Goal: Complete application form: Complete application form

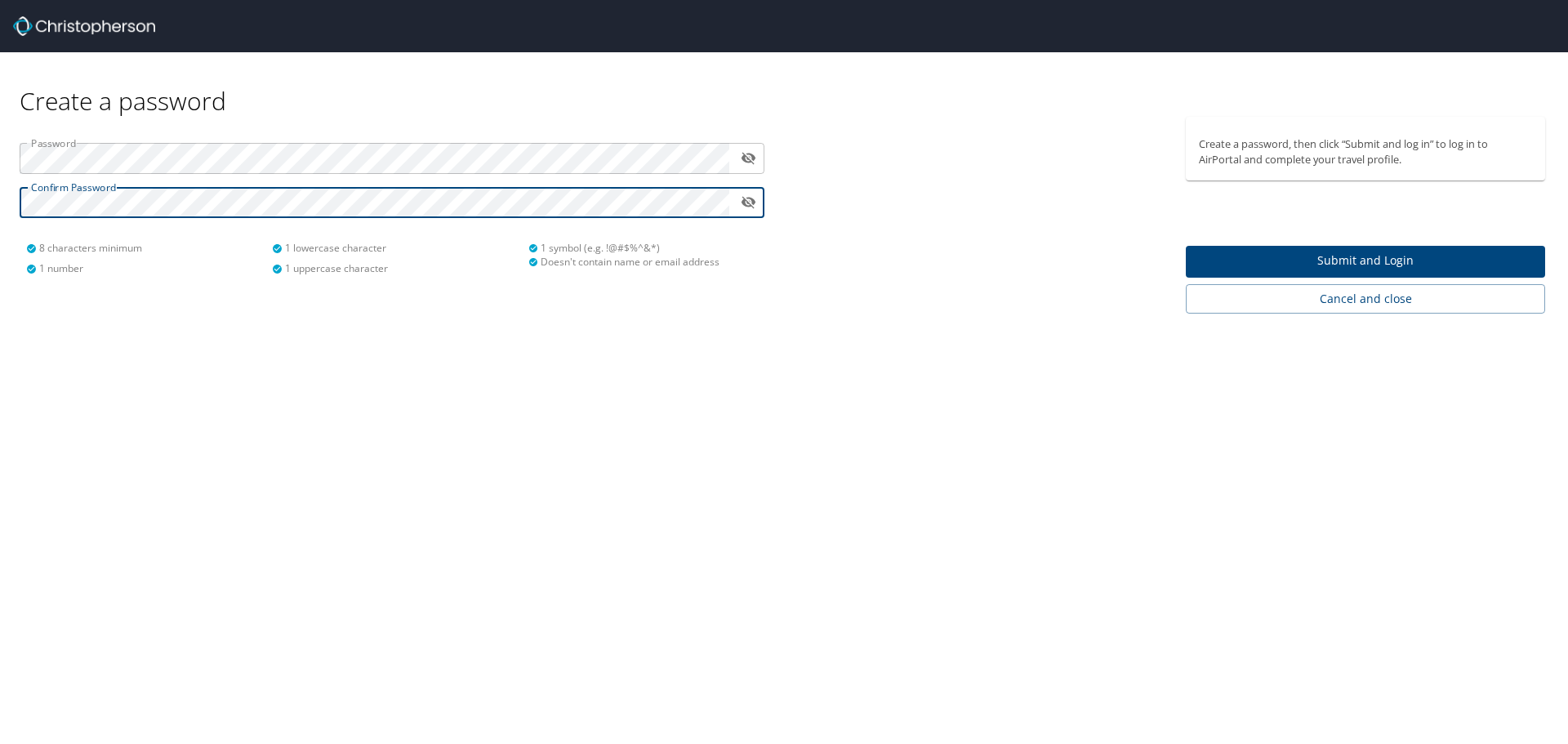
click at [1274, 262] on span "Submit and Login" at bounding box center [1366, 261] width 334 height 20
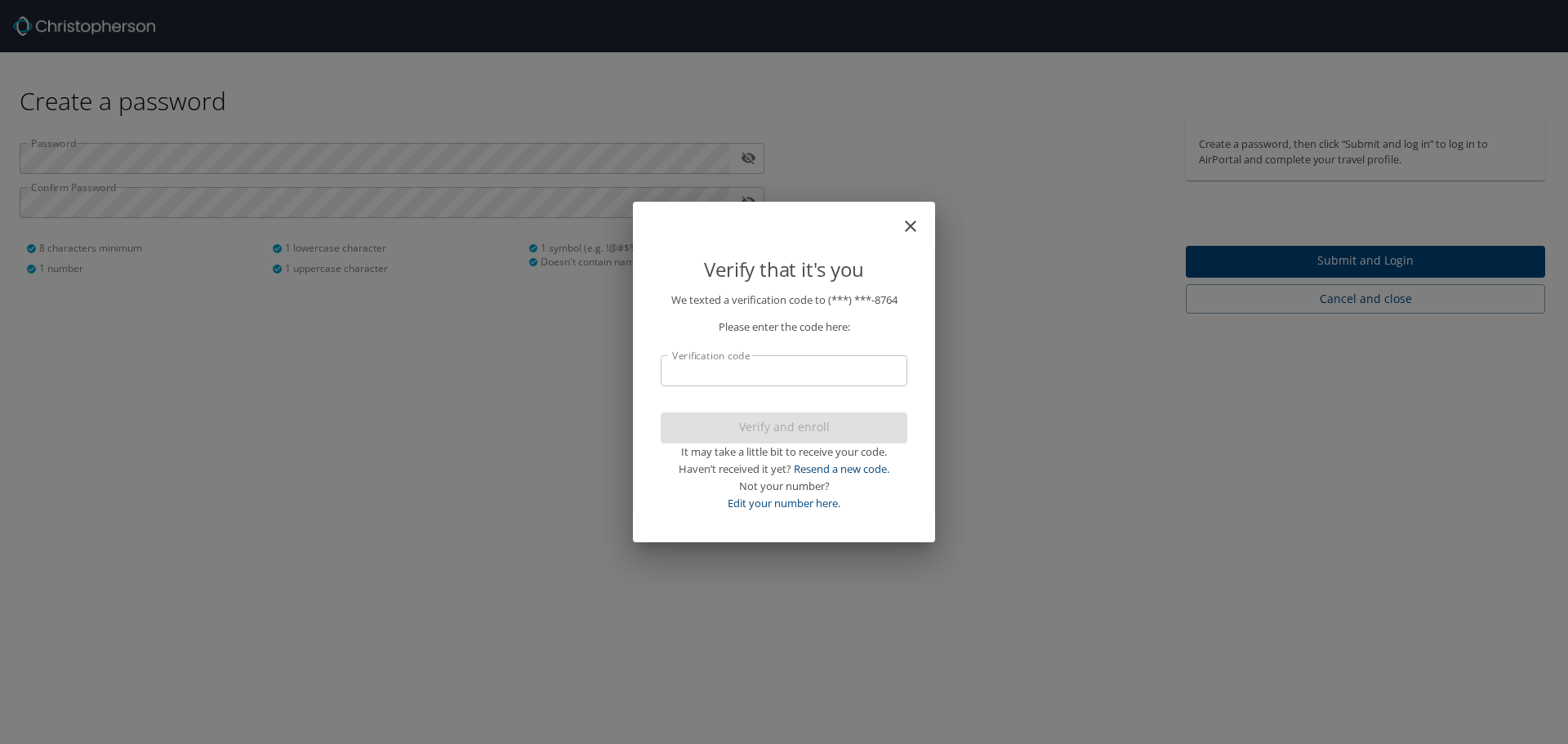
click at [712, 370] on input "Verification code" at bounding box center [784, 371] width 246 height 31
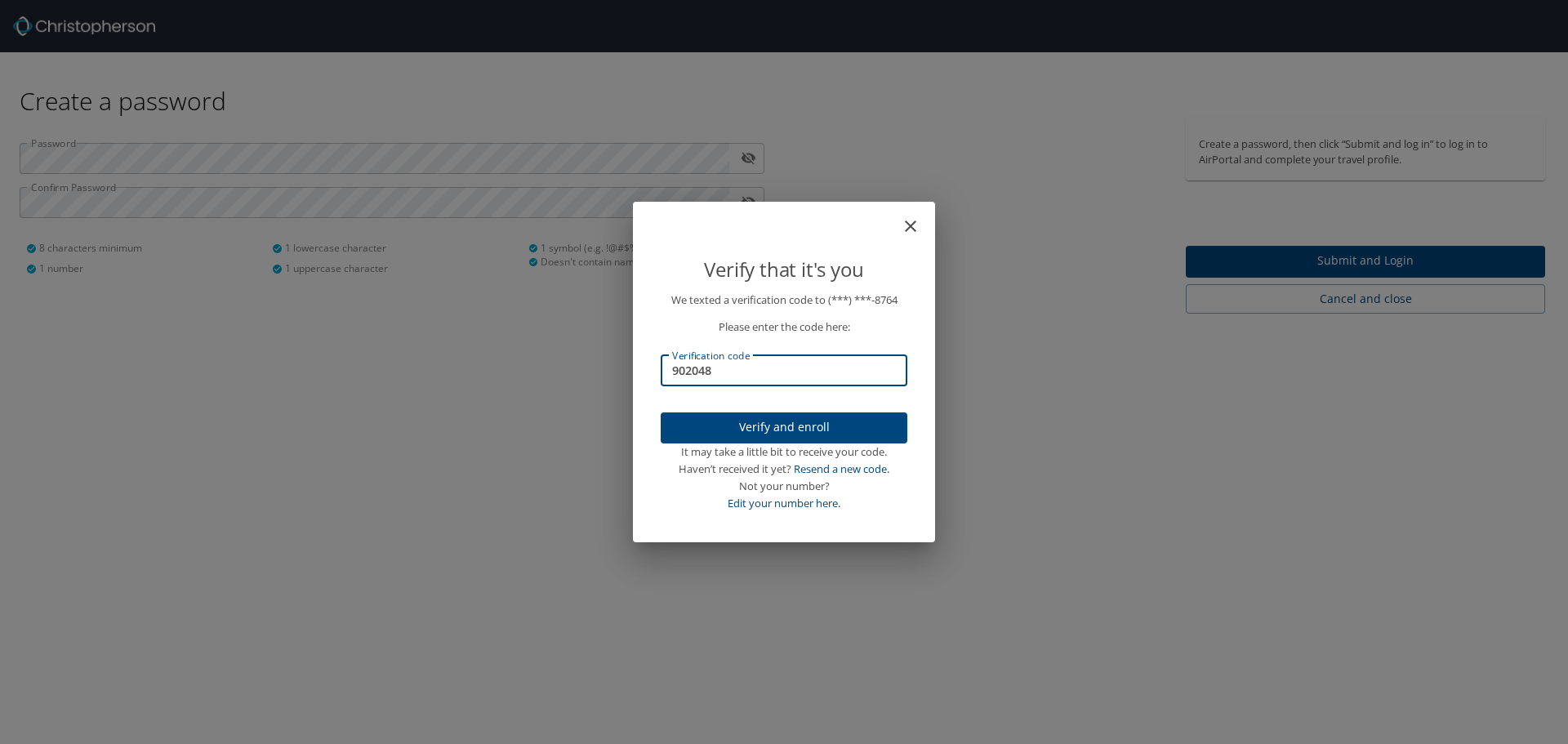
type input "902048"
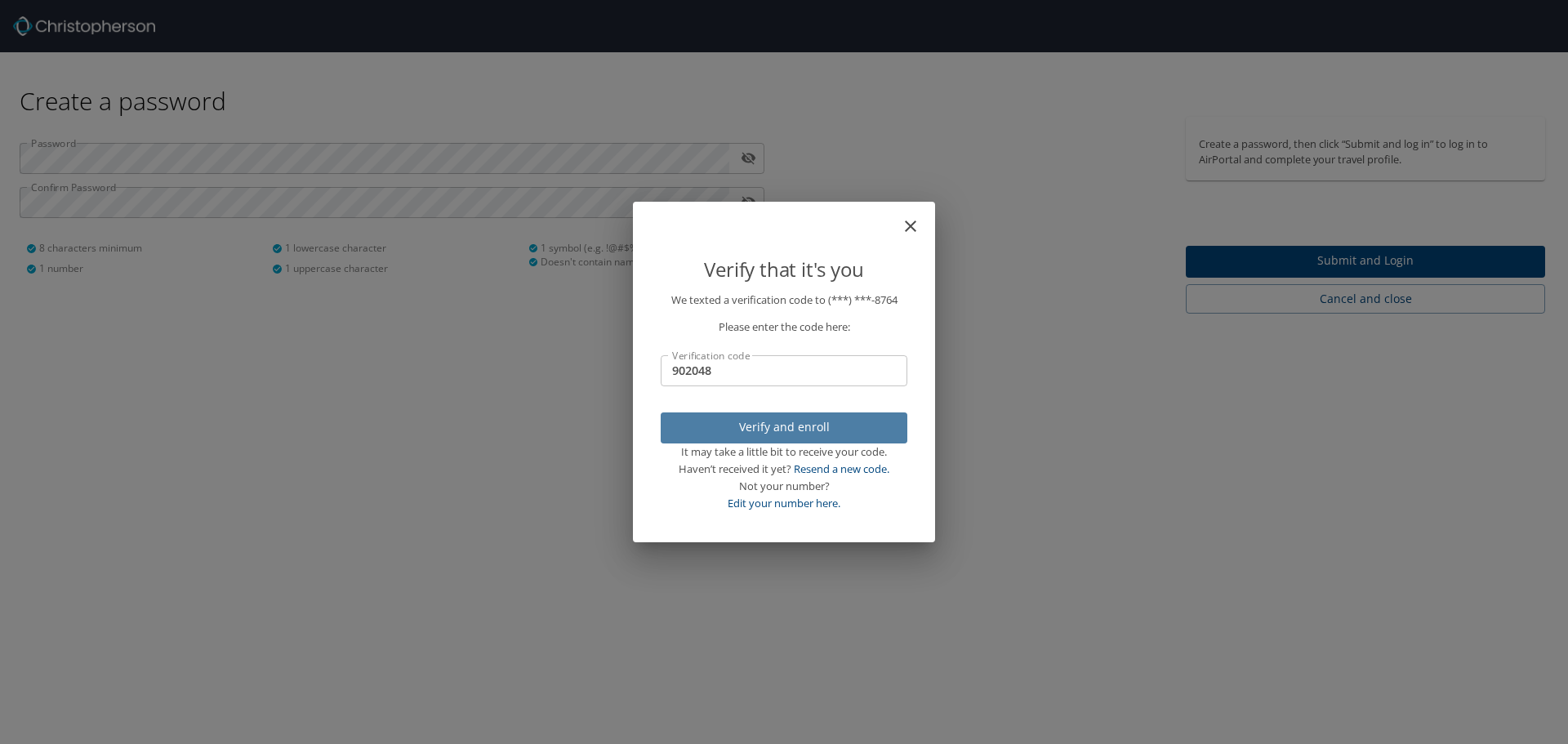
click at [764, 434] on span "Verify and enroll" at bounding box center [784, 427] width 221 height 20
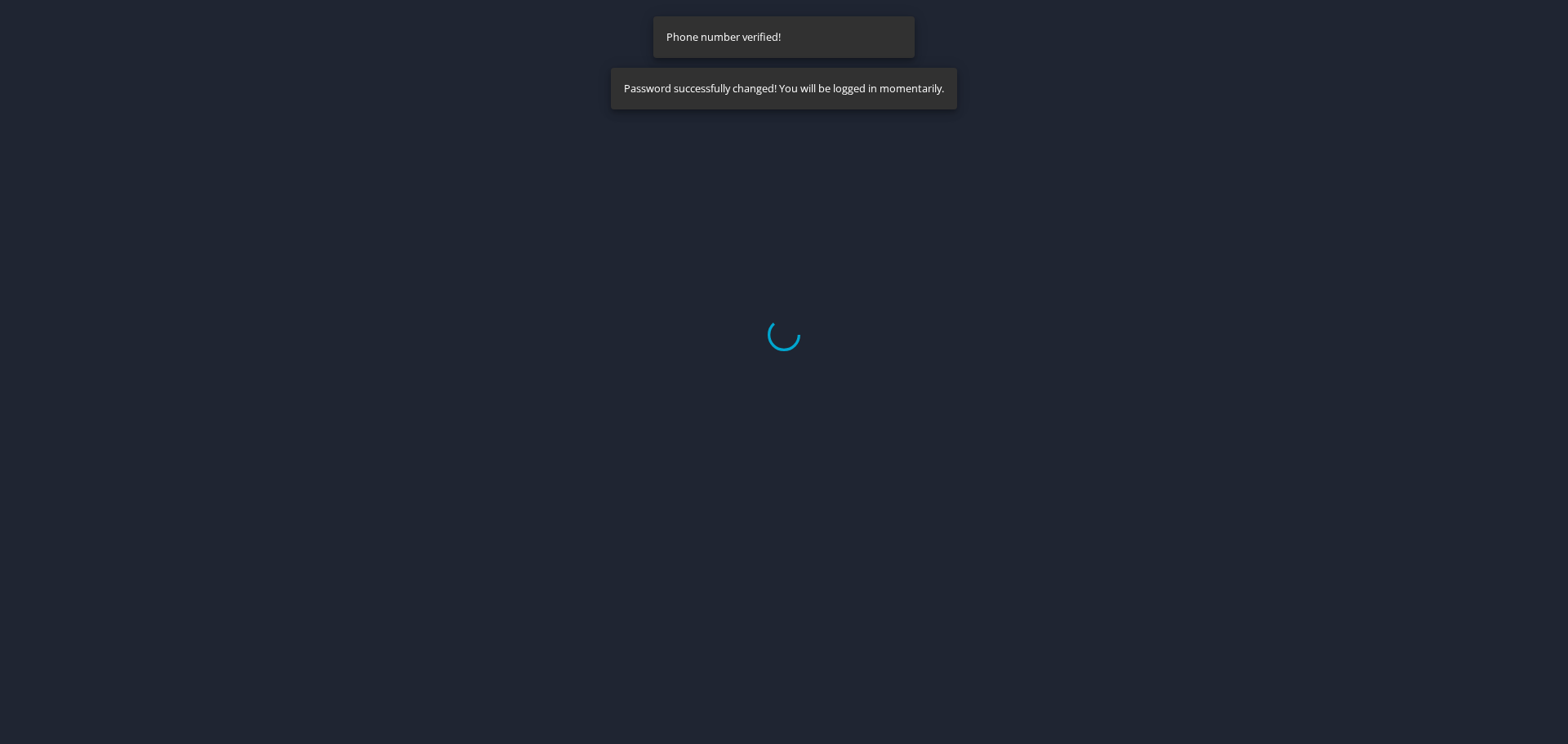
select select "US"
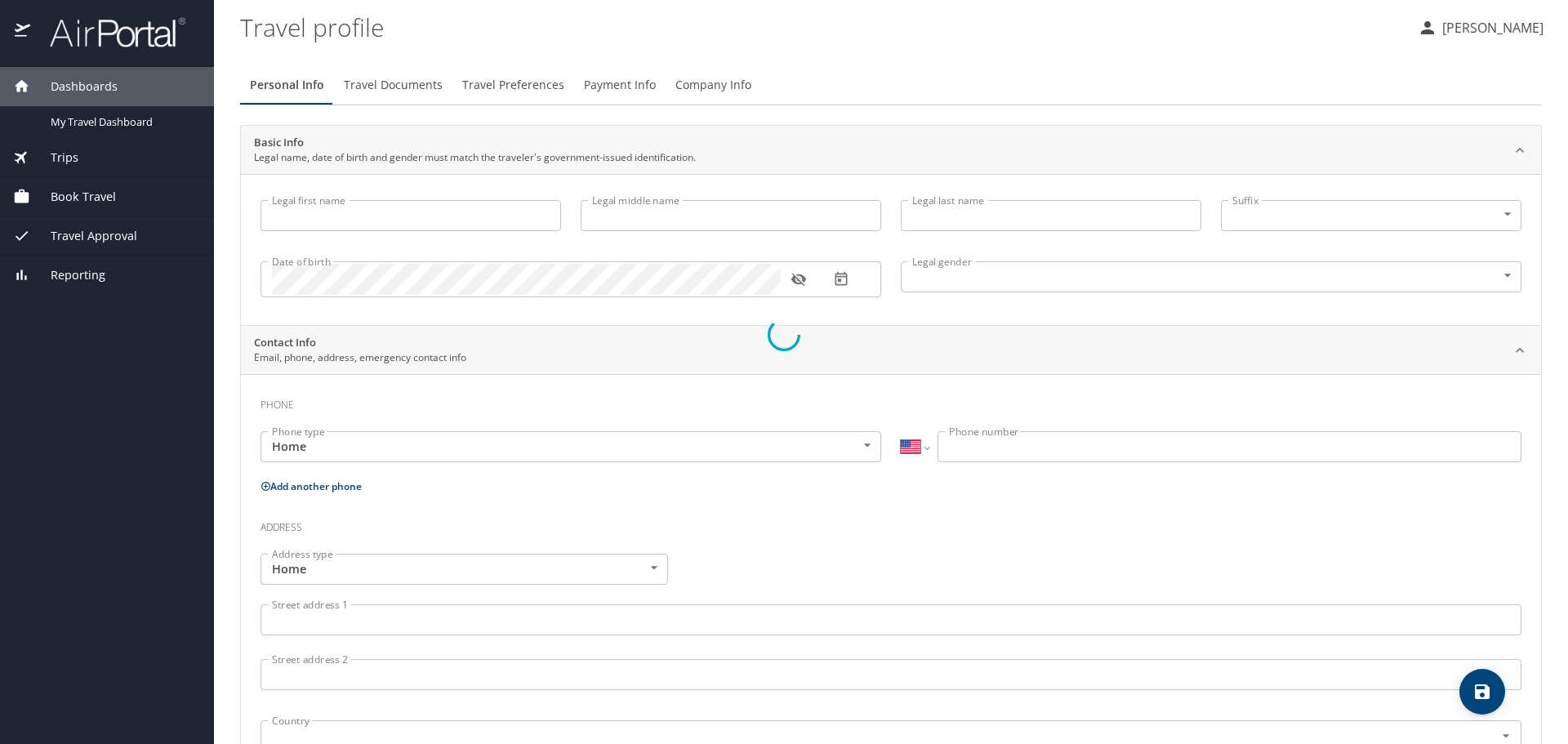
type input "Michael"
type input "L"
type input "Keenan"
type input "Male"
select select "US"
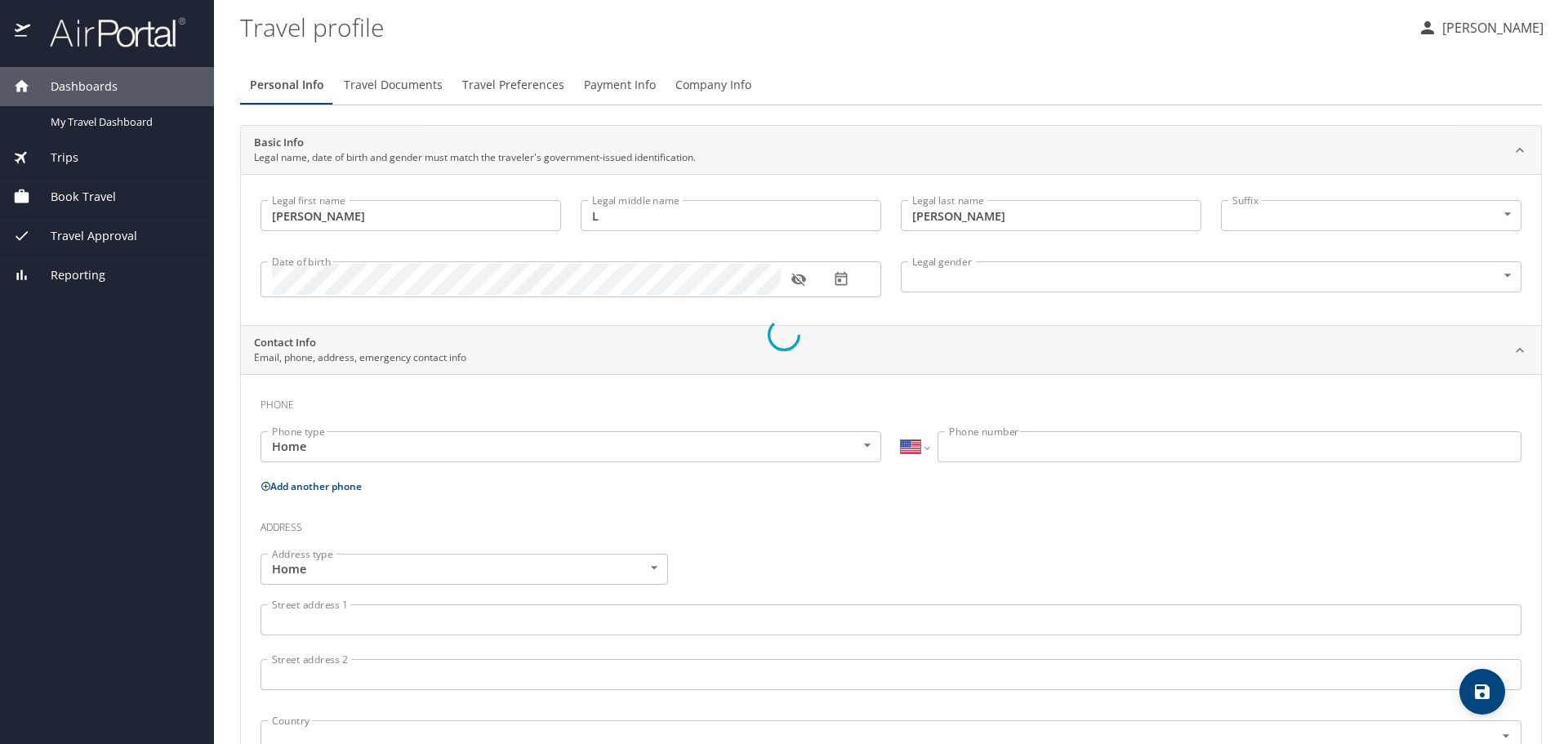
select select "US"
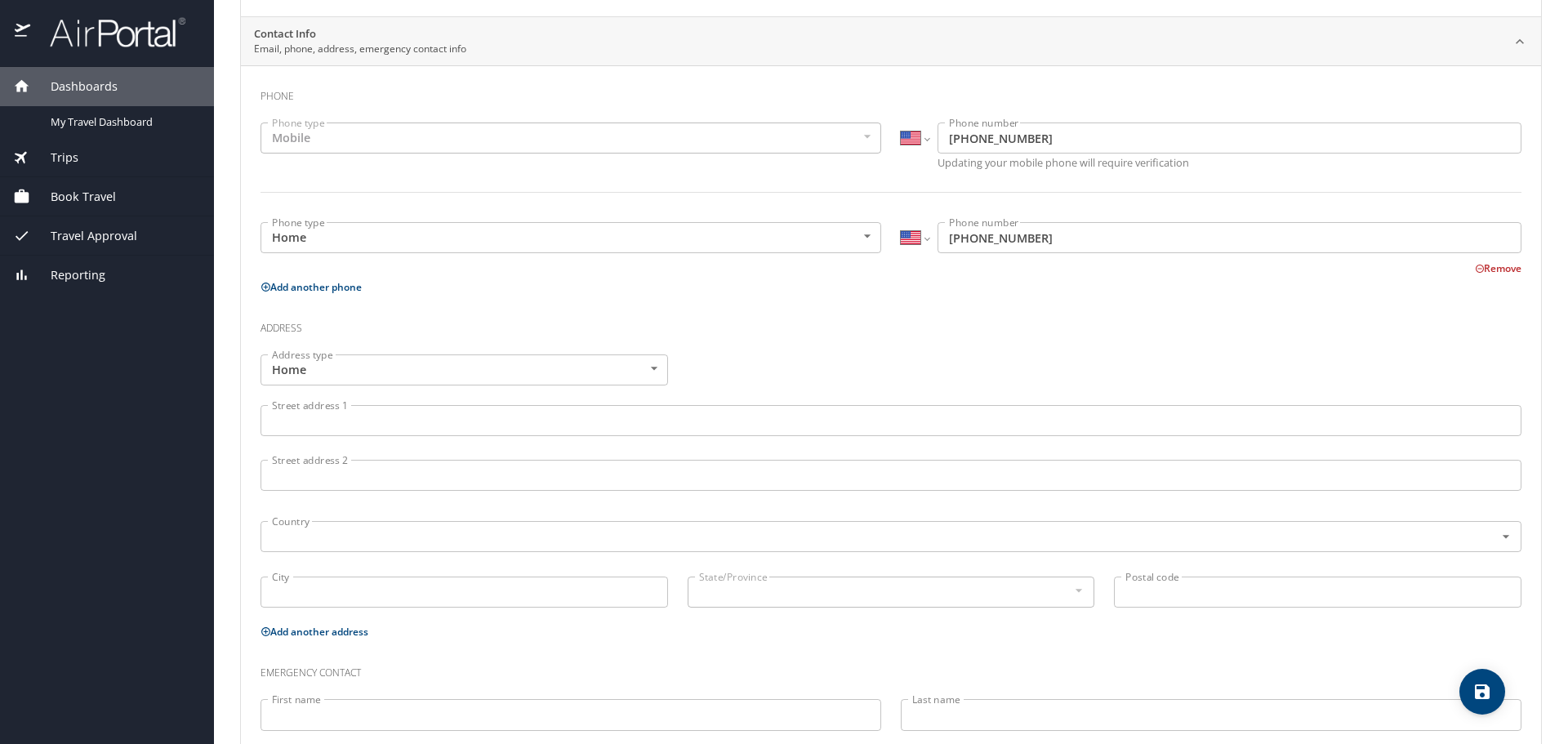
scroll to position [326, 0]
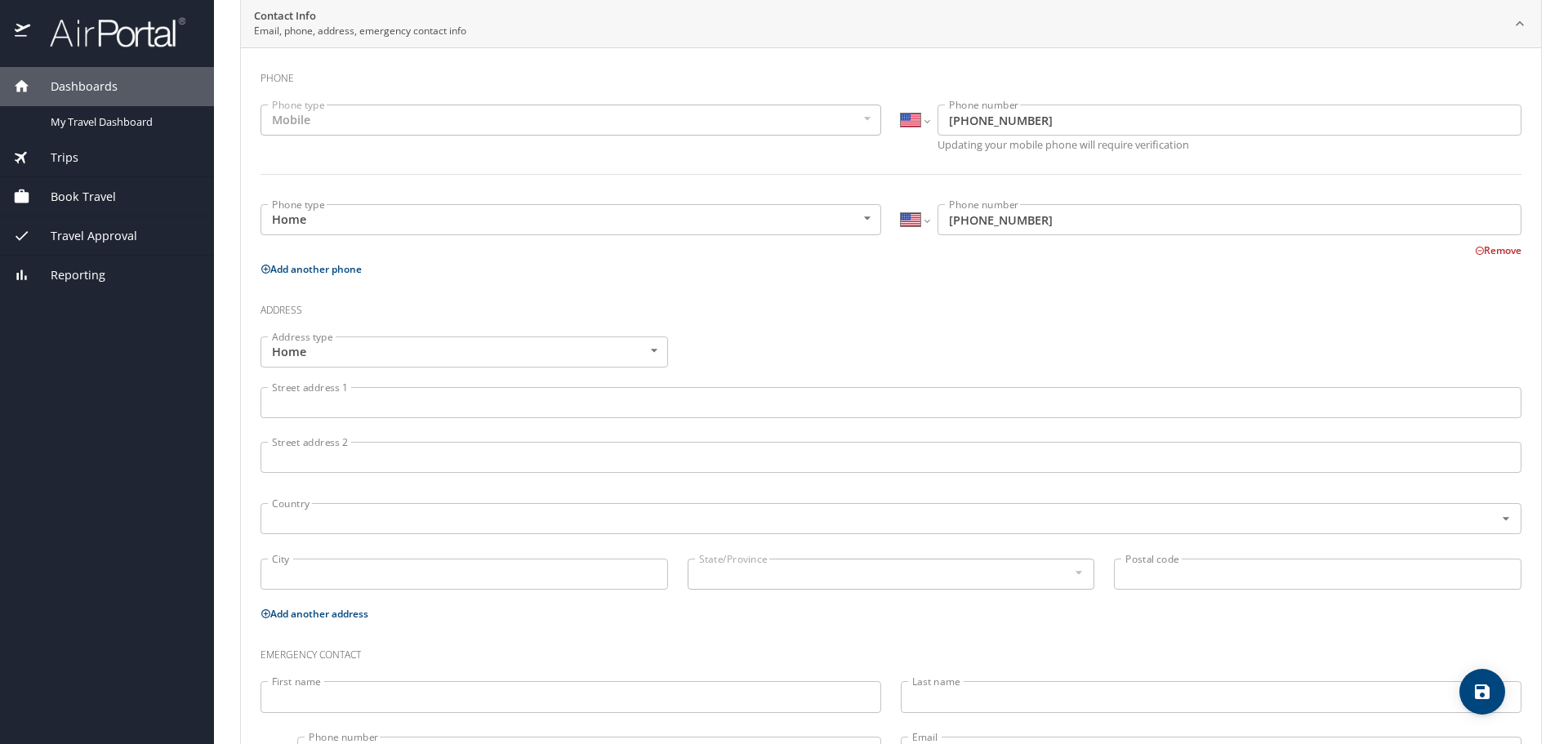
click at [385, 408] on input "Street address 1" at bounding box center [892, 402] width 1261 height 31
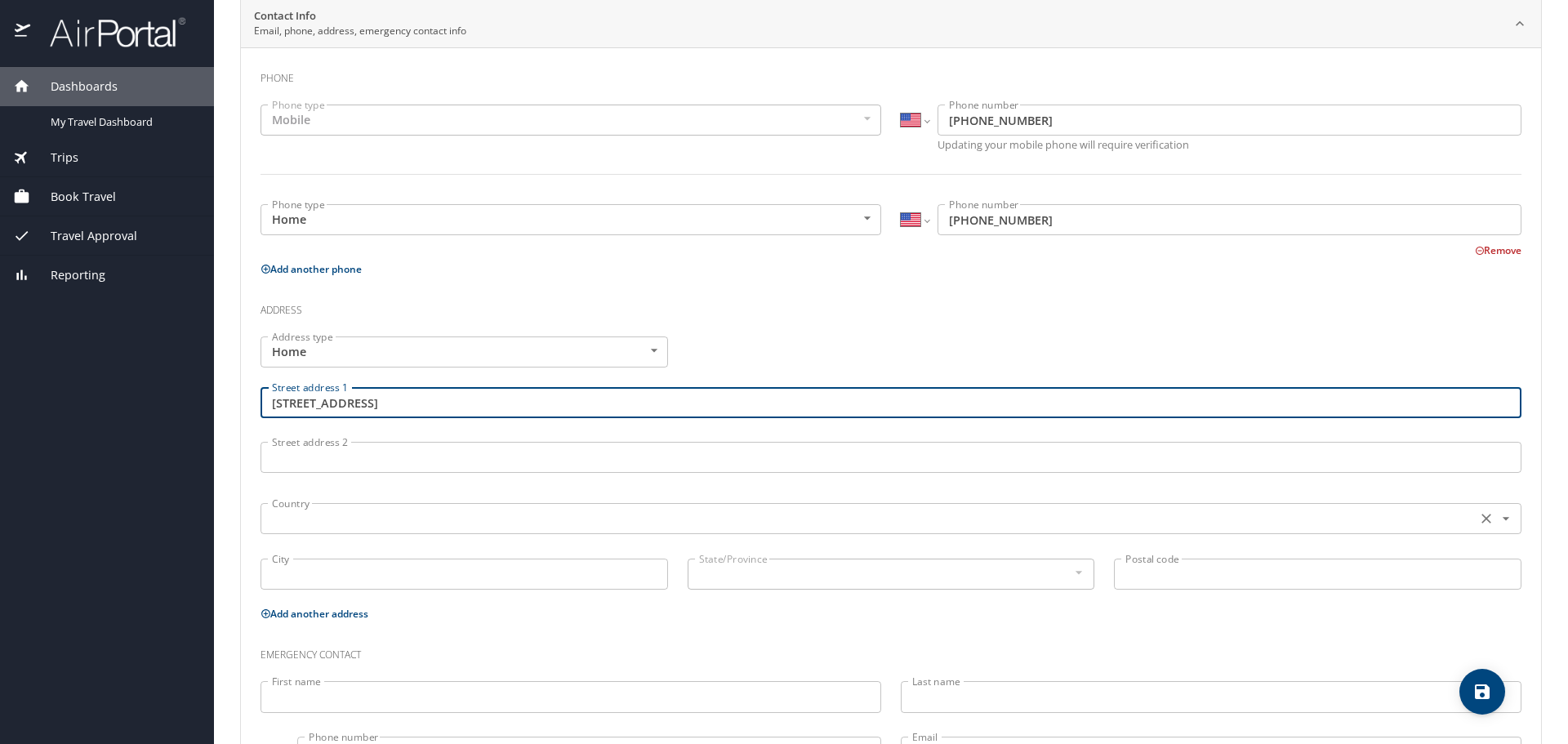
type input "239 Old Mulberry Rd"
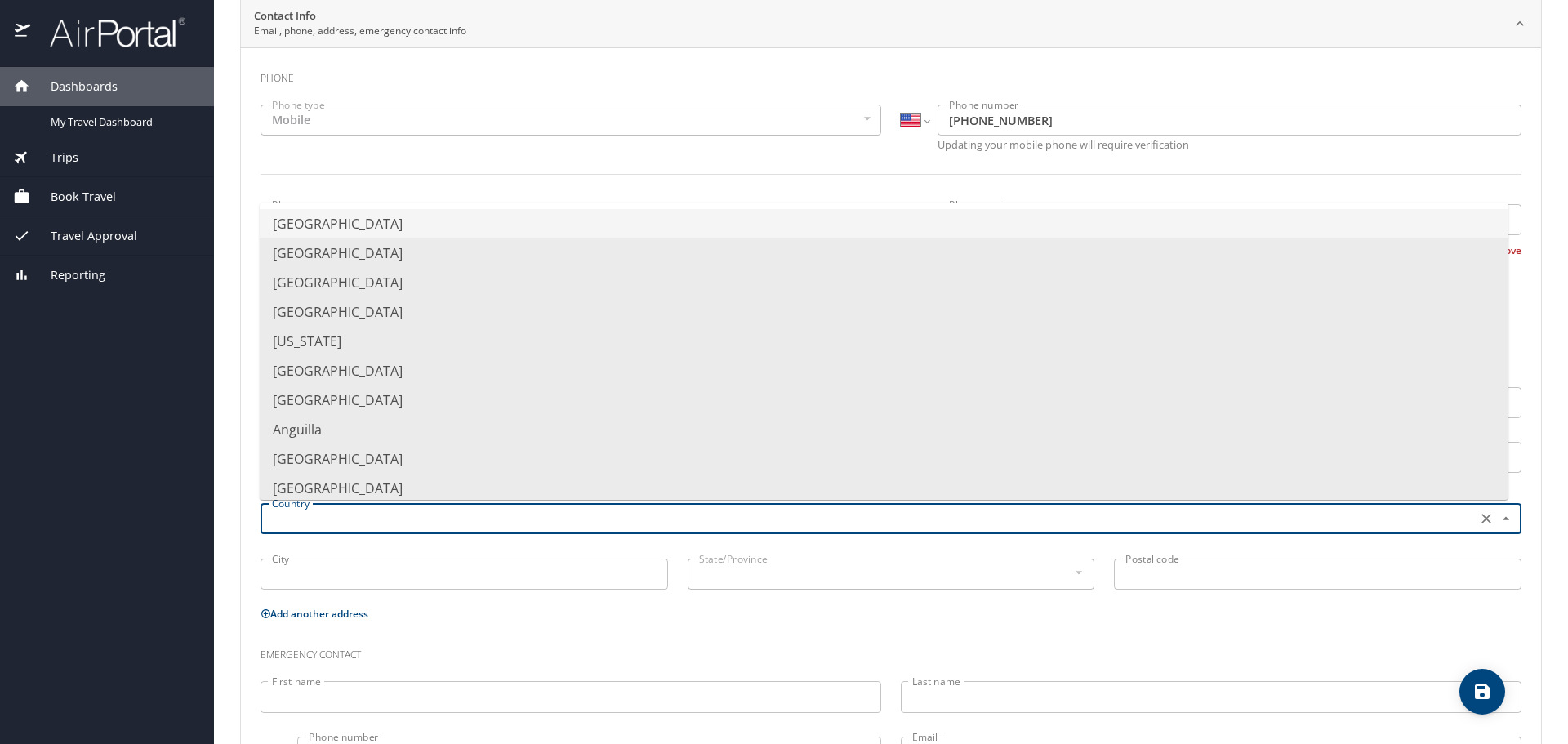
click at [329, 526] on input "text" at bounding box center [867, 518] width 1203 height 21
click at [426, 222] on li "United States of America" at bounding box center [884, 224] width 1249 height 29
type input "United States of America"
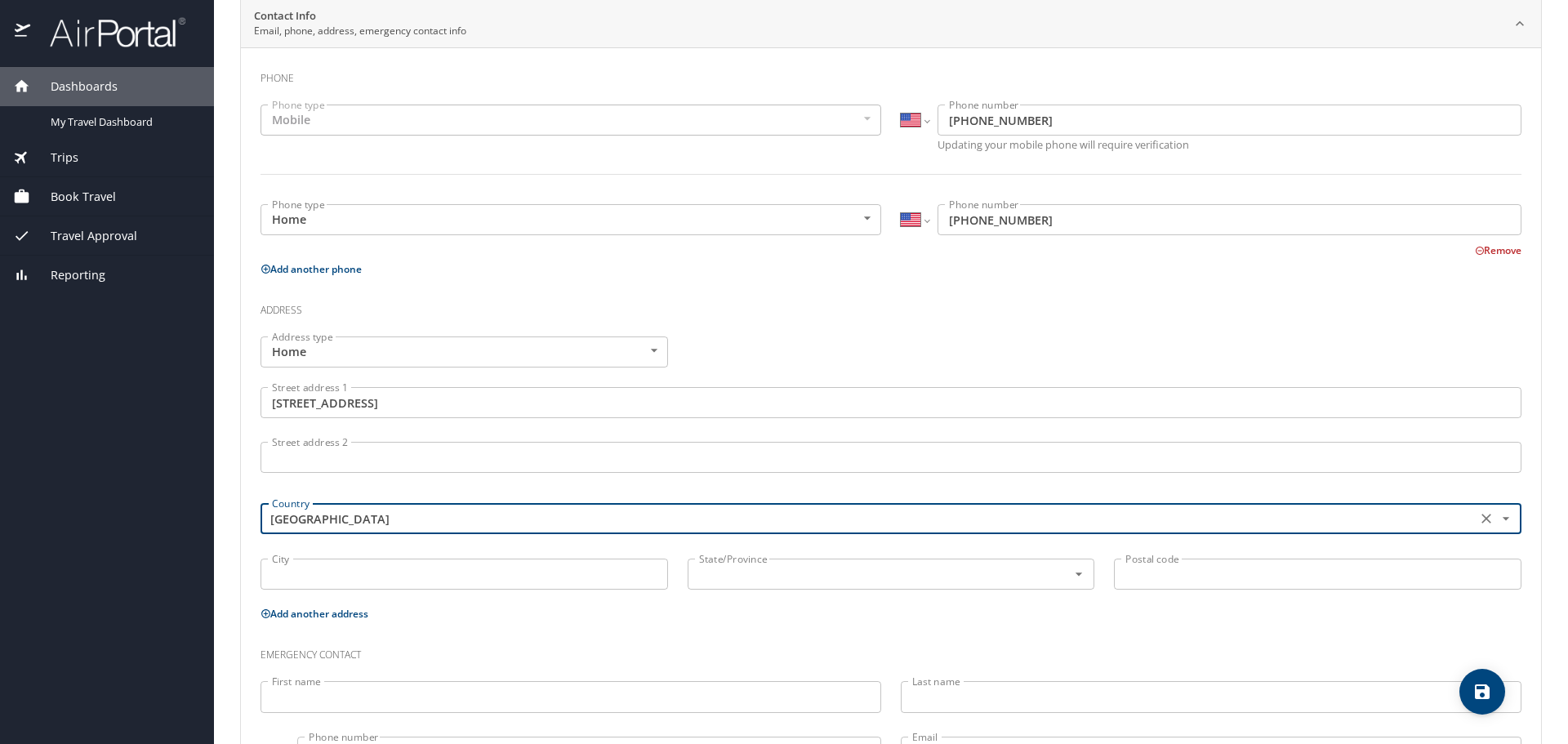
click at [379, 585] on input "City" at bounding box center [464, 574] width 407 height 31
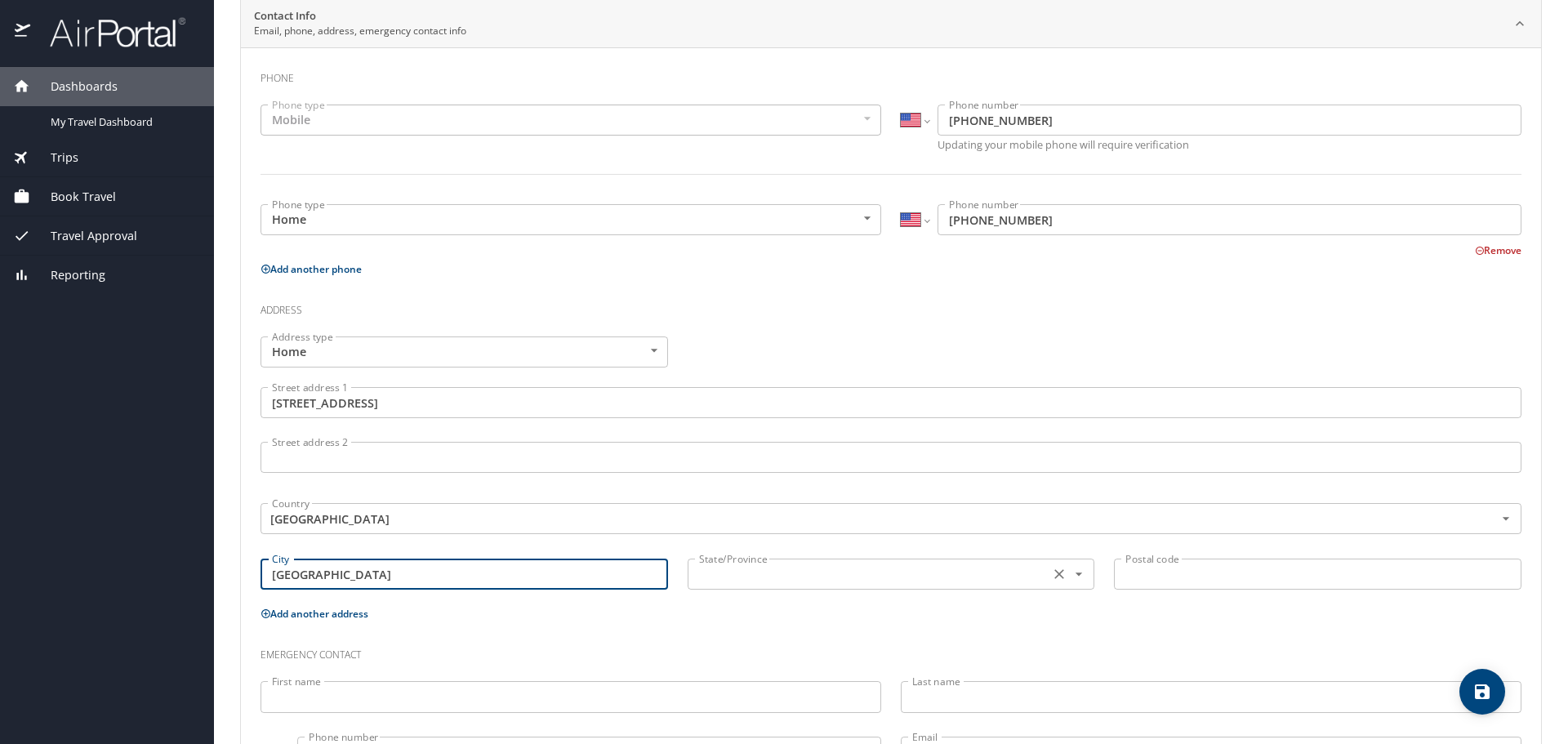
type input "Fayetteville"
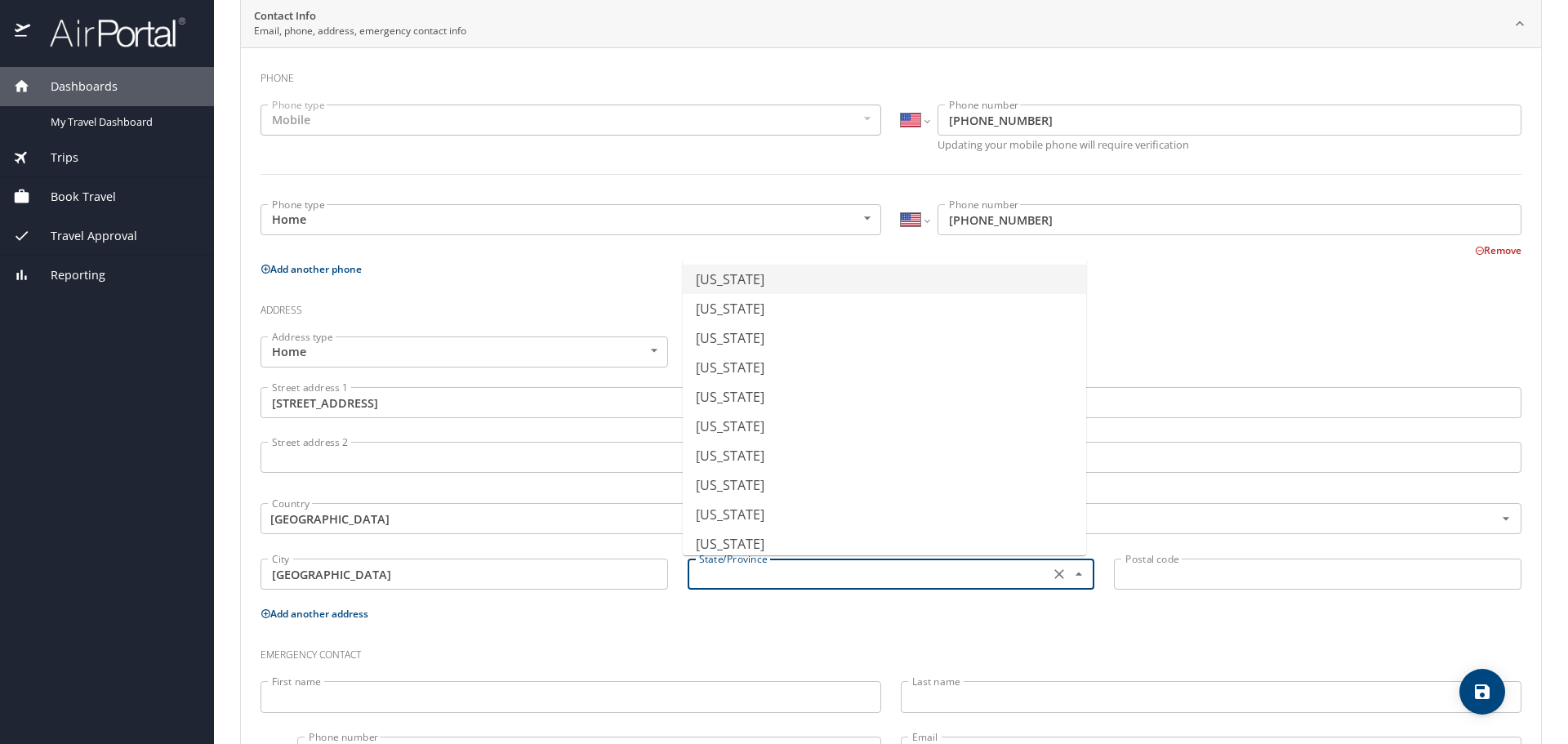
click at [761, 577] on input "text" at bounding box center [868, 573] width 349 height 21
click at [750, 539] on li "Tennessee" at bounding box center [884, 534] width 403 height 29
type input "Tennessee"
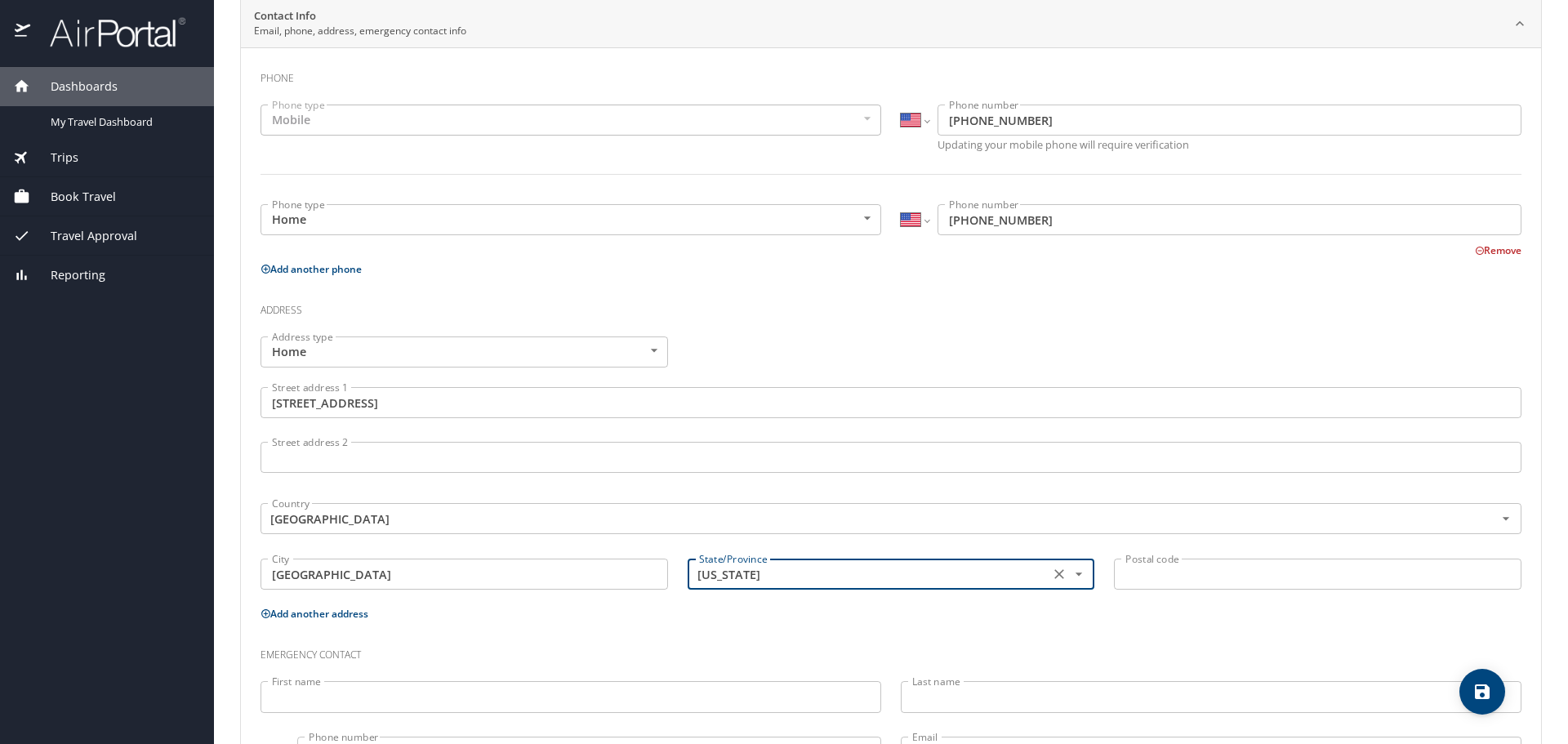
click at [1130, 581] on input "Postal code" at bounding box center [1317, 574] width 407 height 31
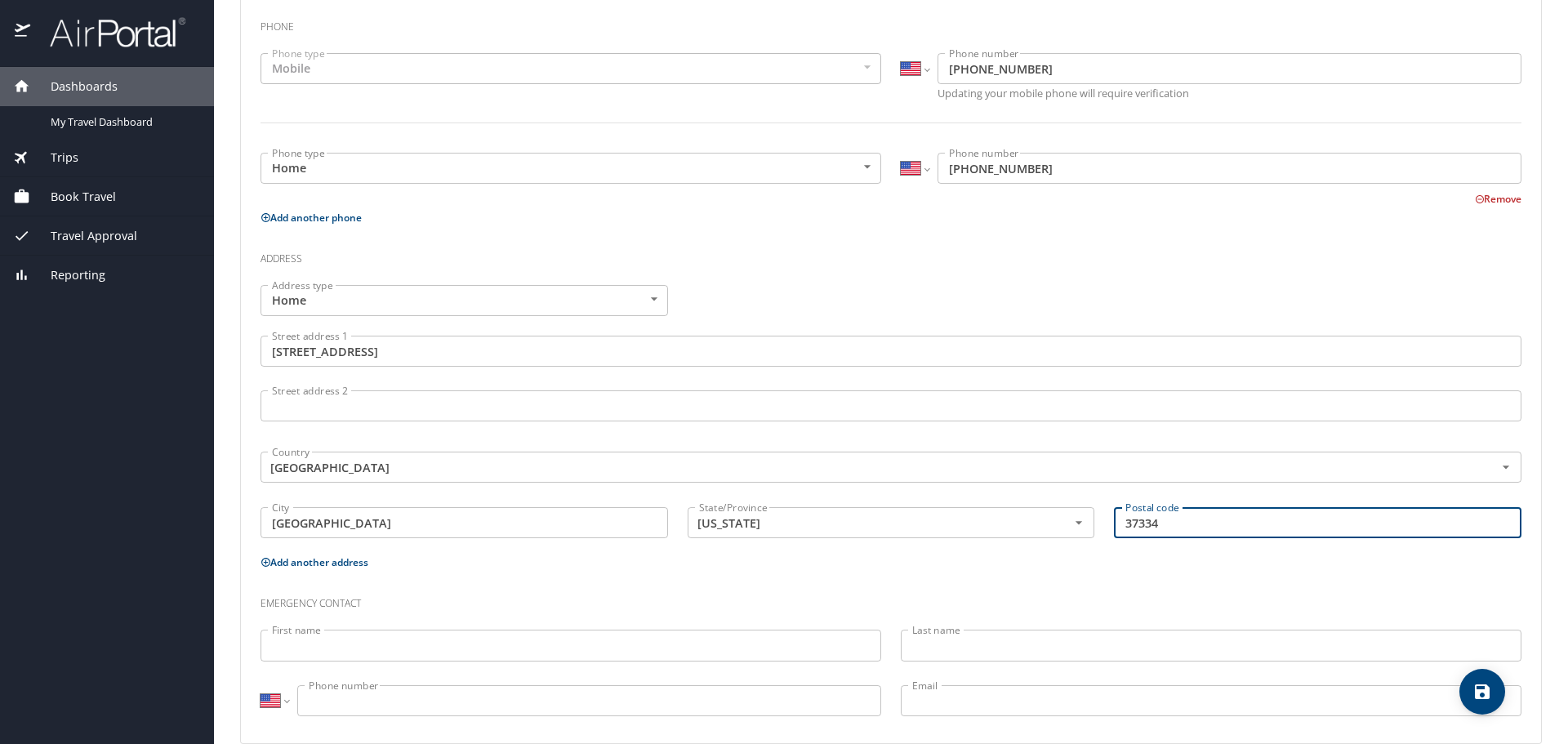
scroll to position [404, 0]
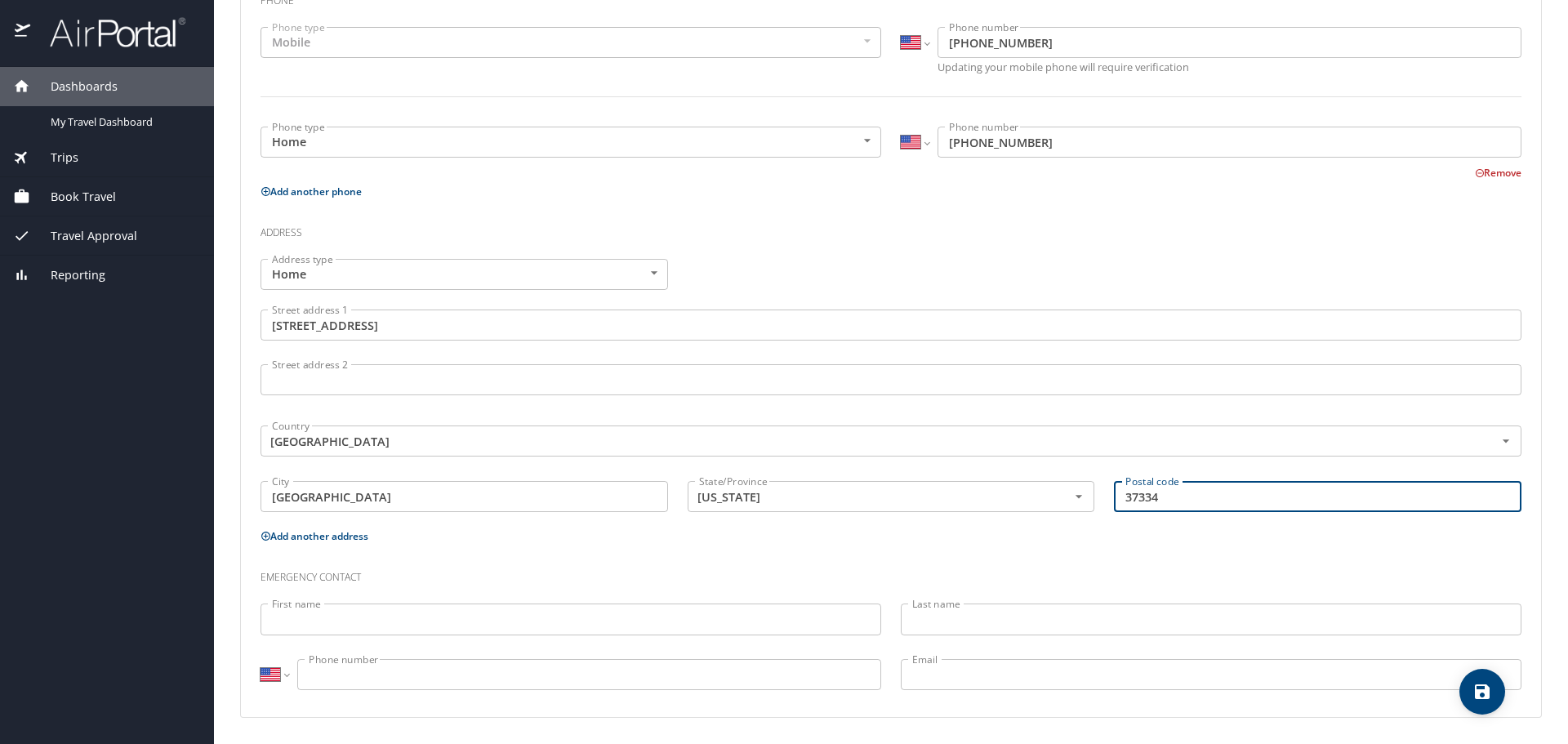
type input "37334"
click at [379, 618] on input "First name" at bounding box center [571, 619] width 620 height 31
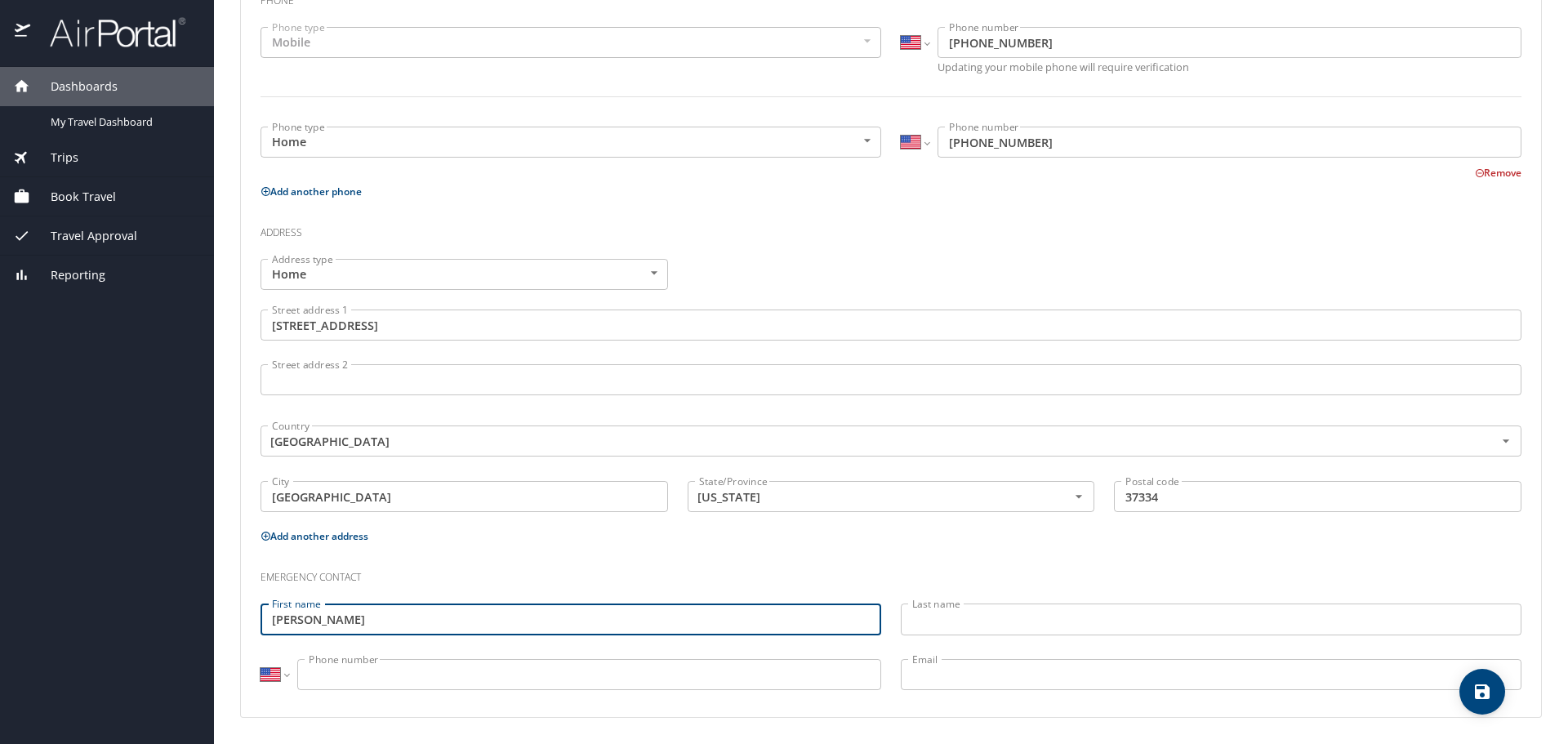
type input "Tricia"
click at [1164, 626] on input "Last name" at bounding box center [1210, 619] width 620 height 31
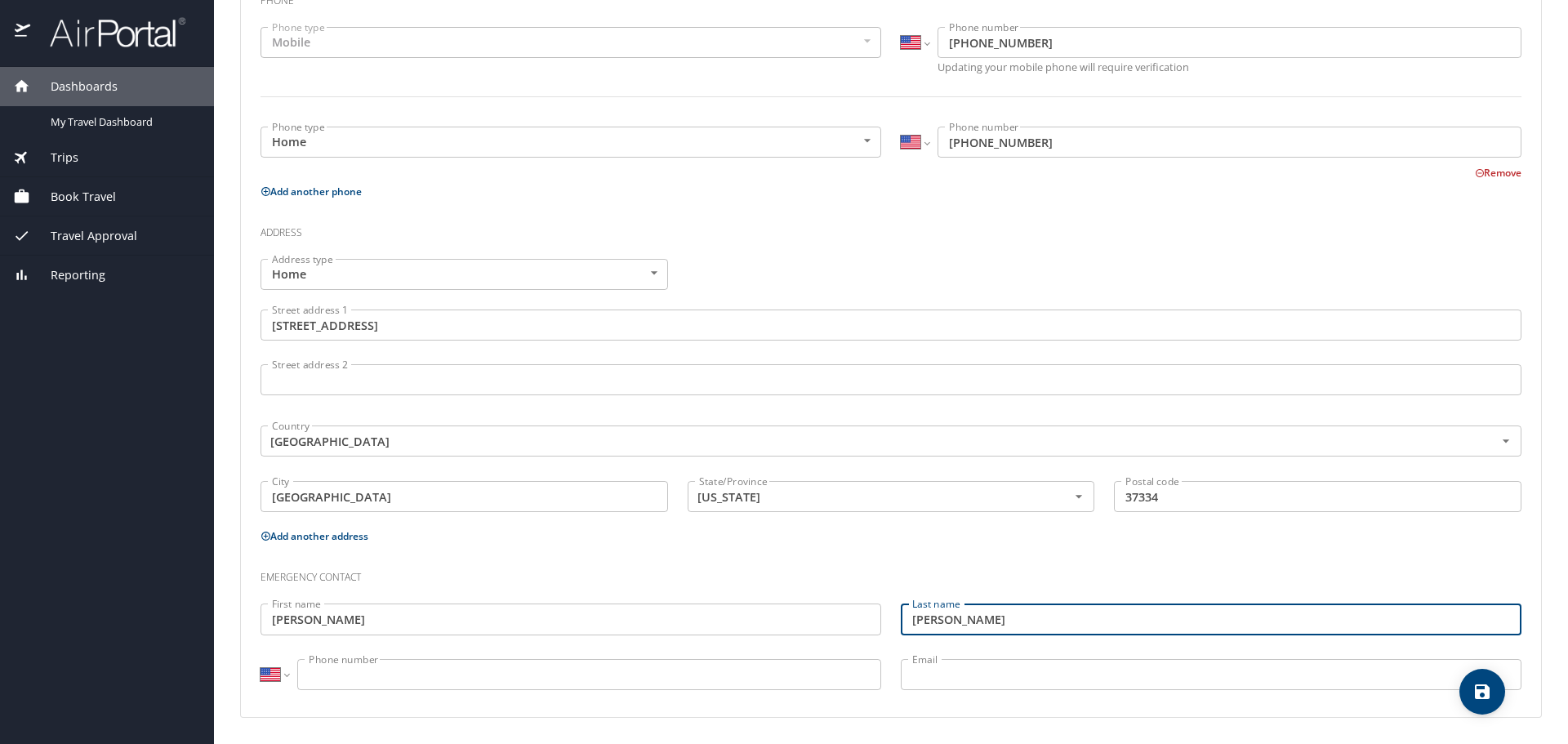
type input "Keenan"
click at [429, 671] on input "Phone number" at bounding box center [589, 674] width 584 height 31
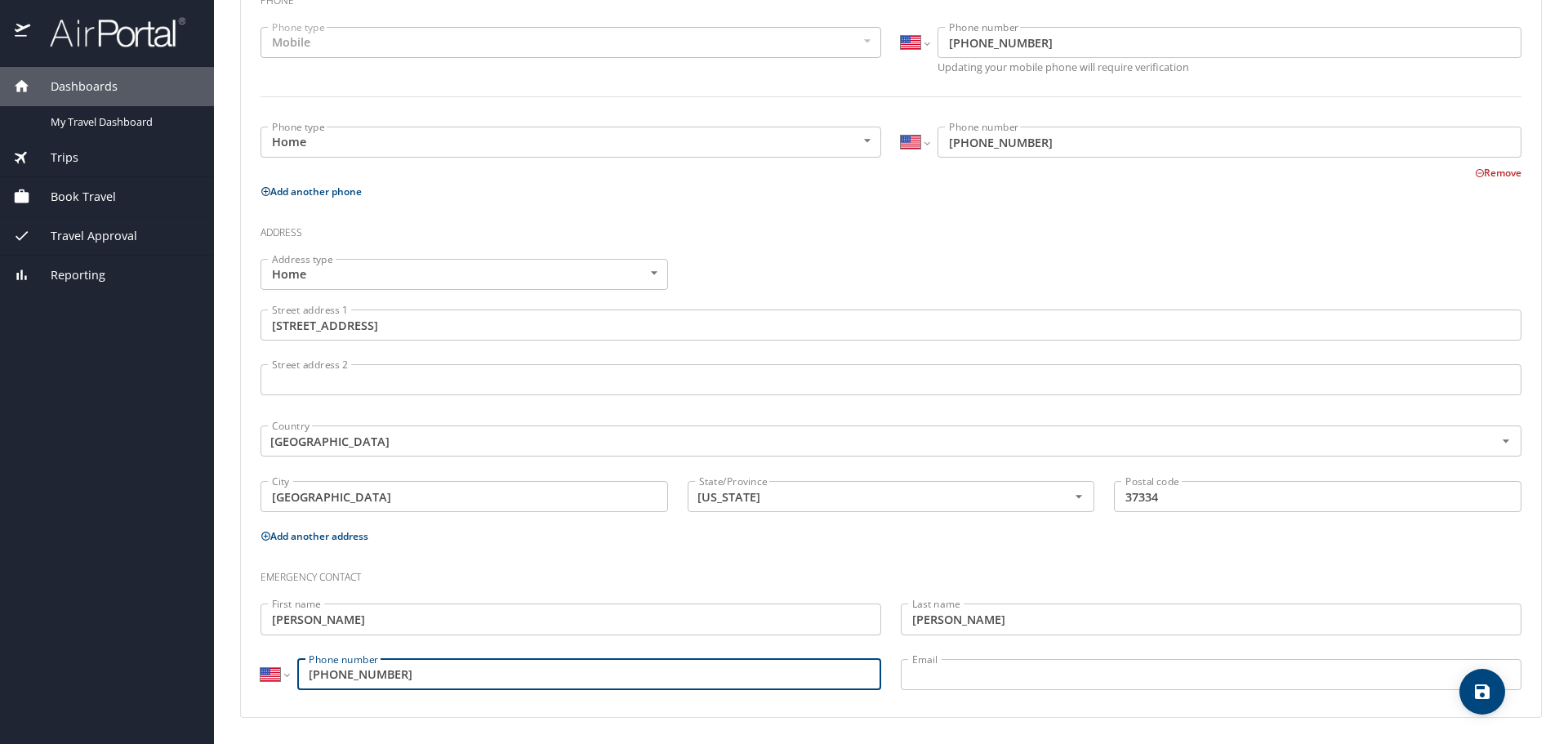
type input "(931) 216-4167"
click at [893, 673] on div "Email Email" at bounding box center [1211, 677] width 641 height 55
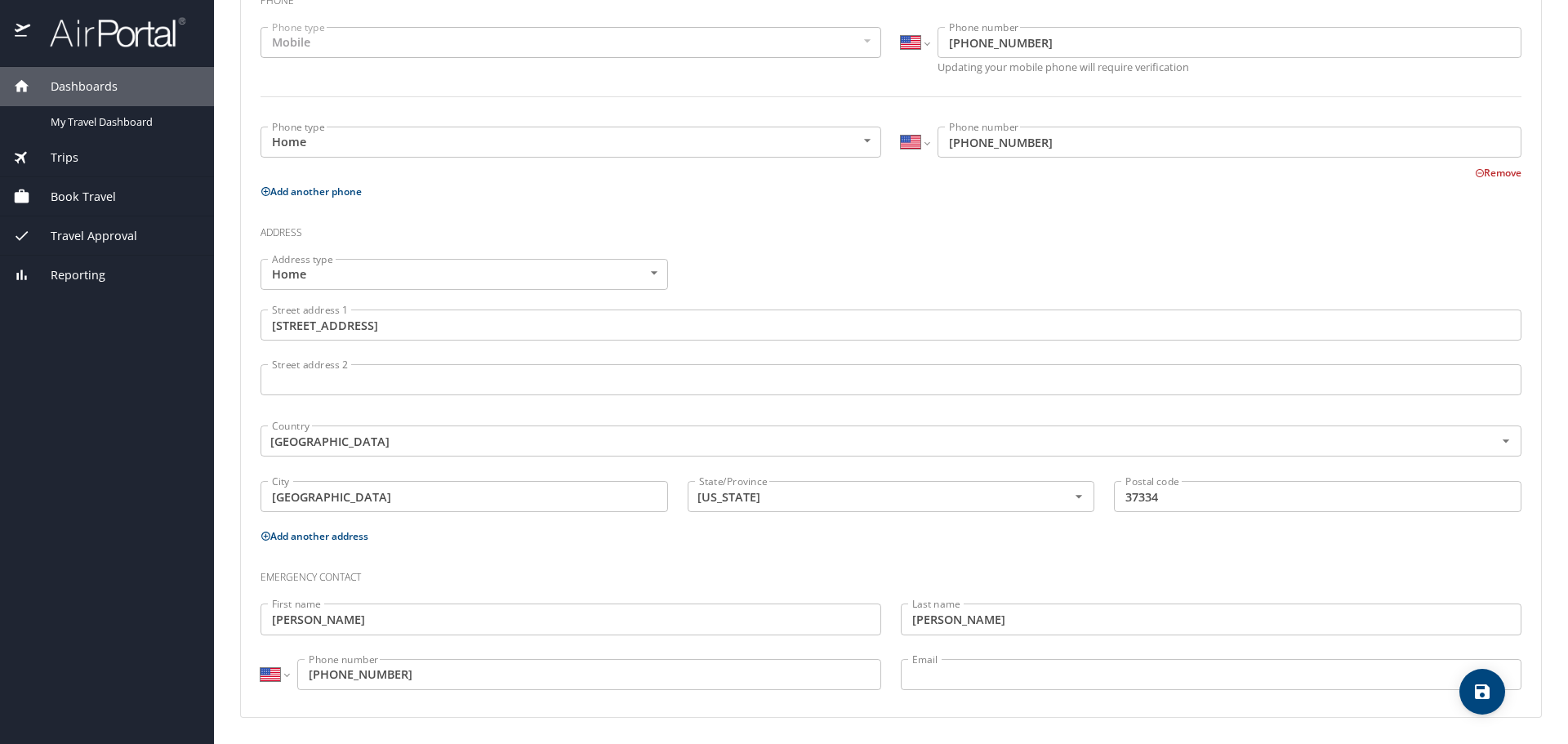
click at [1483, 694] on icon "save" at bounding box center [1482, 691] width 19 height 19
select select "US"
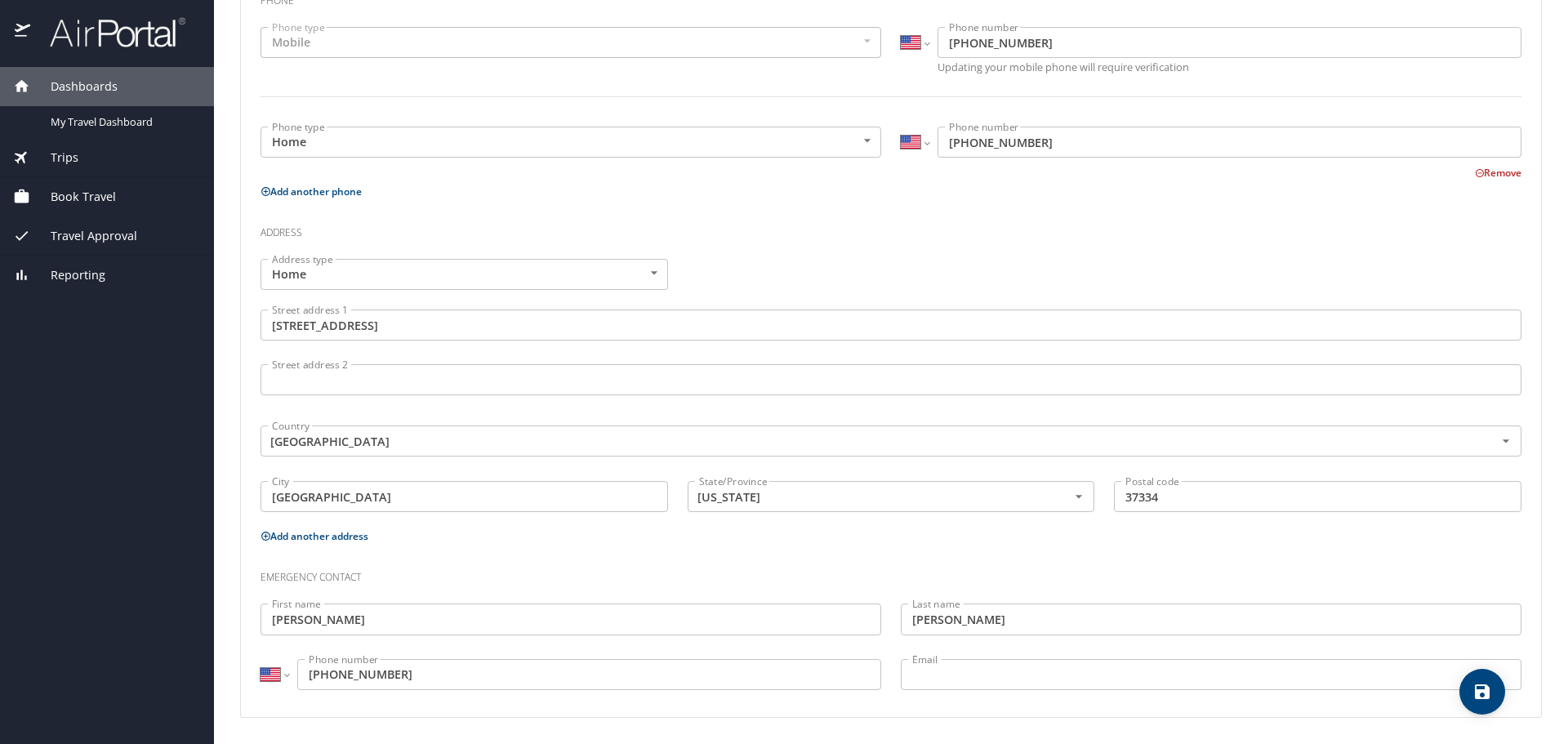
click at [61, 156] on span "Trips" at bounding box center [54, 158] width 48 height 18
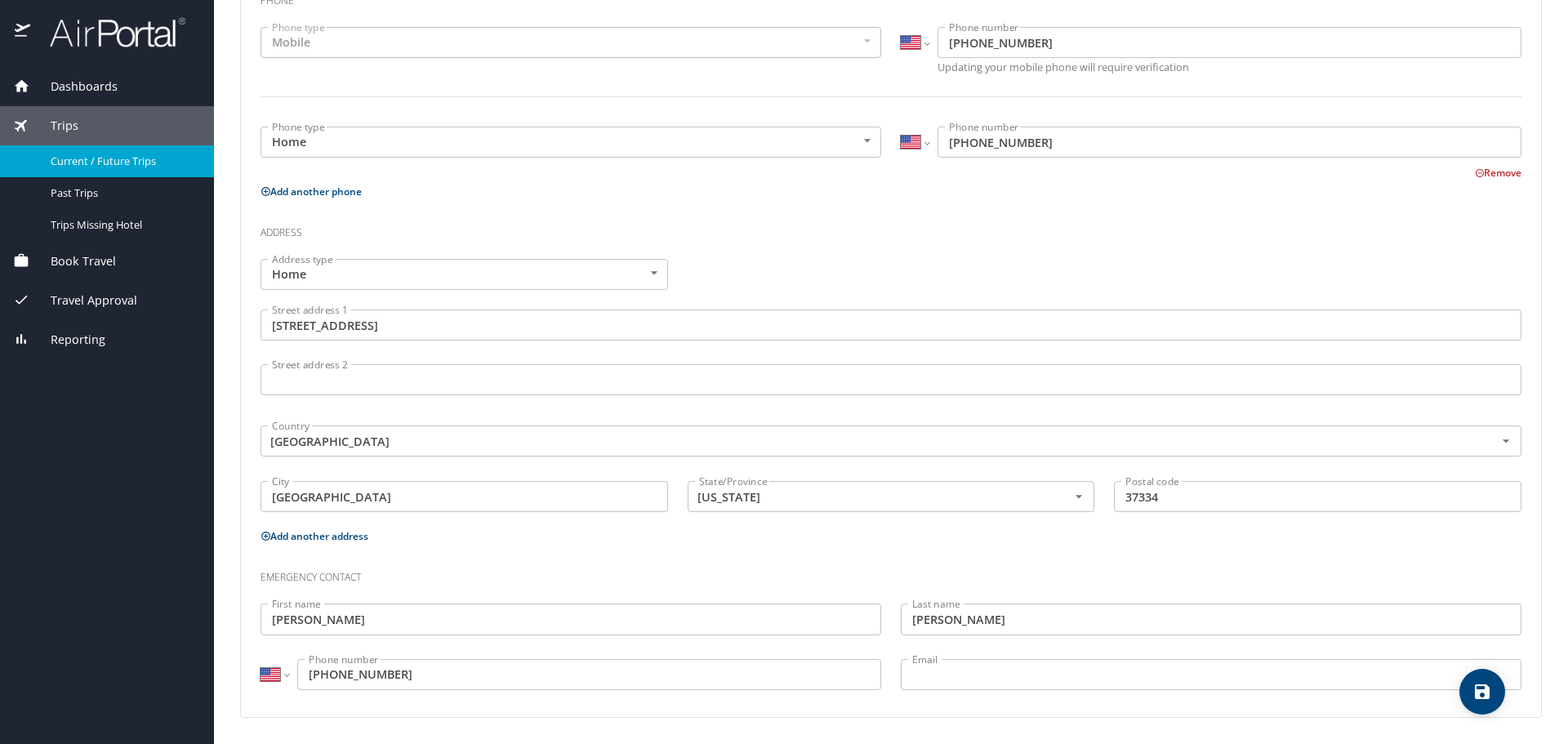
click at [96, 161] on span "Current / Future Trips" at bounding box center [122, 161] width 143 height 16
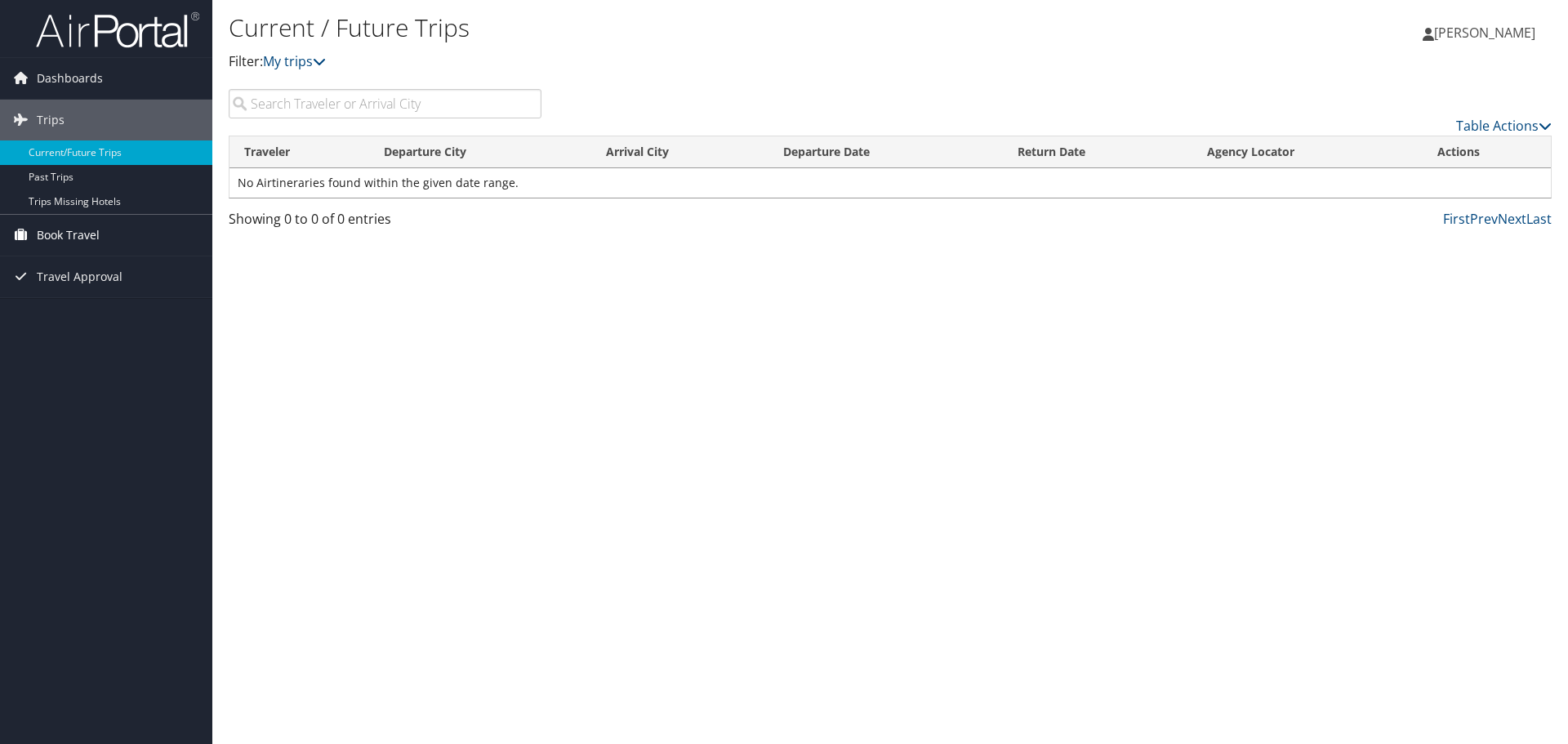
click at [93, 234] on span "Book Travel" at bounding box center [68, 235] width 62 height 40
click at [252, 315] on div "Current / Future Trips Filter: My trips [PERSON_NAME] [PERSON_NAME] My Settings…" at bounding box center [890, 372] width 1356 height 744
